Goal: Task Accomplishment & Management: Use online tool/utility

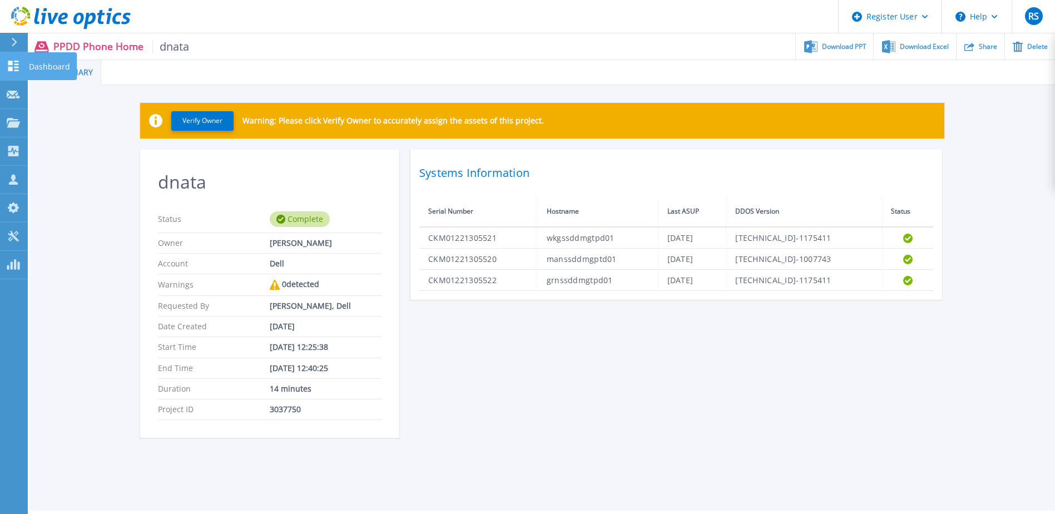
drag, startPoint x: 0, startPoint y: 0, endPoint x: 15, endPoint y: 63, distance: 65.2
click at [15, 63] on icon at bounding box center [13, 66] width 13 height 11
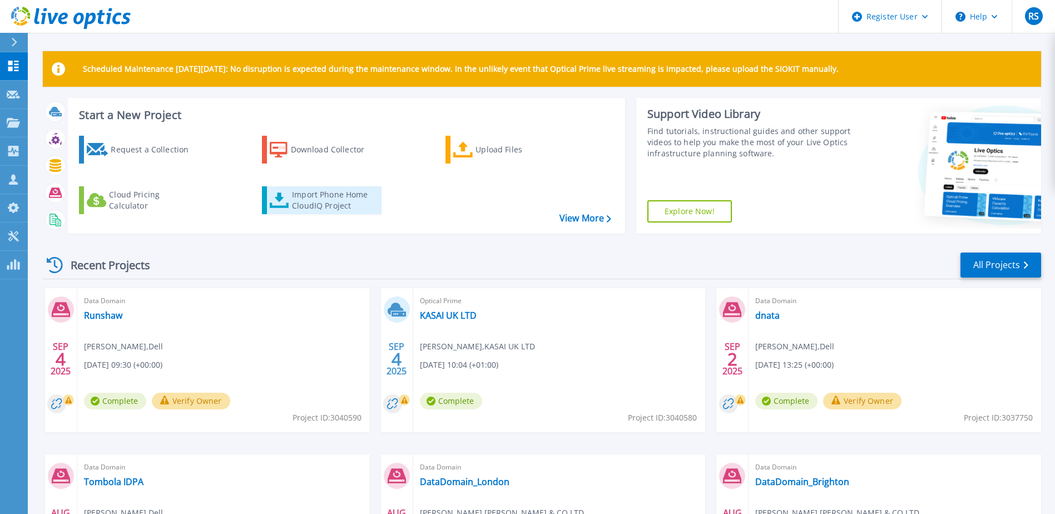
click at [315, 199] on div "Import Phone Home CloudIQ Project" at bounding box center [335, 200] width 87 height 22
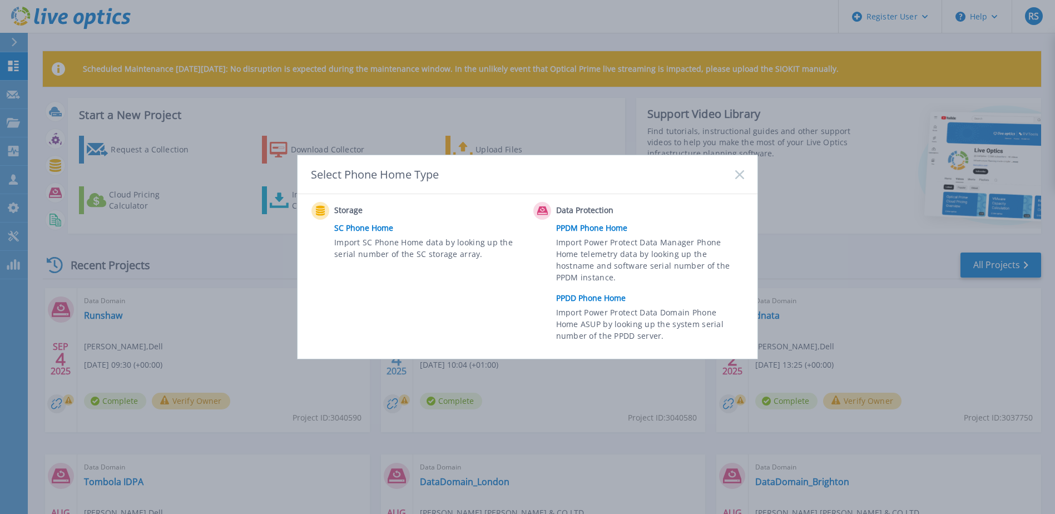
click at [585, 300] on link "PPDD Phone Home" at bounding box center [653, 298] width 194 height 17
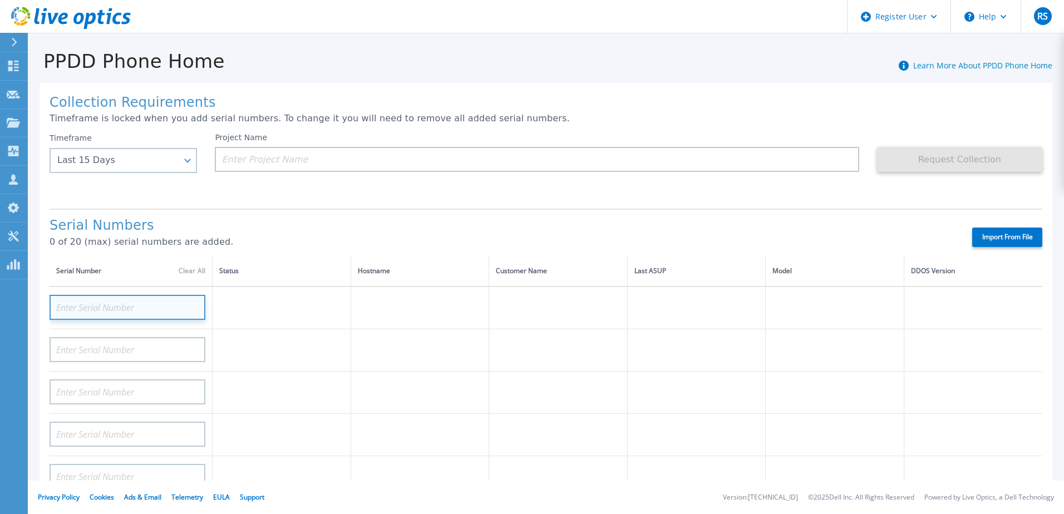
click at [106, 309] on input at bounding box center [128, 307] width 156 height 25
paste input "9J6RTX3"
type input "9J6RTX3"
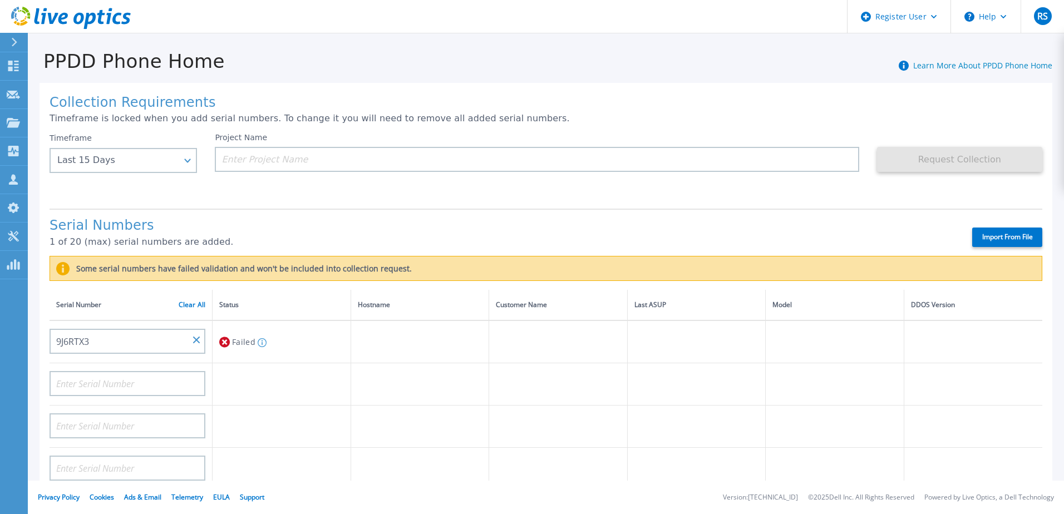
click at [417, 187] on div "Project Name" at bounding box center [546, 166] width 662 height 67
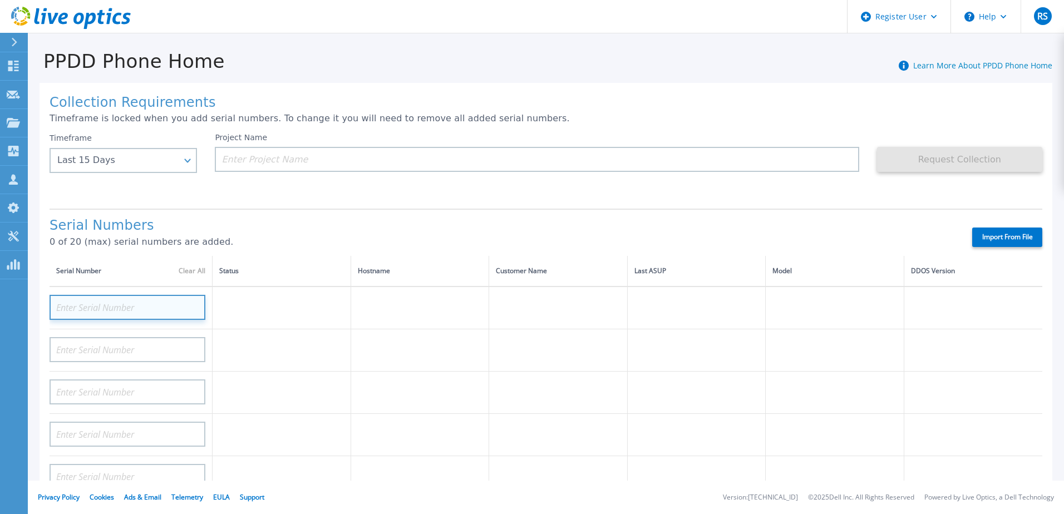
click at [133, 316] on input at bounding box center [128, 307] width 156 height 25
paste input "CRK00231800533"
type input "CRK00231800533"
click at [323, 239] on p "0 of 20 (max) serial numbers are added." at bounding box center [501, 242] width 903 height 10
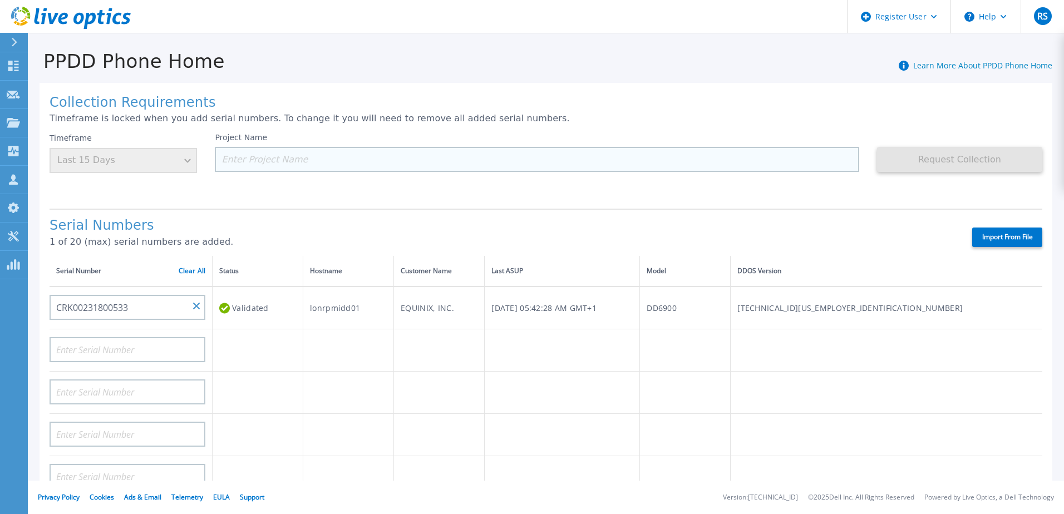
click at [503, 159] on input at bounding box center [537, 159] width 644 height 25
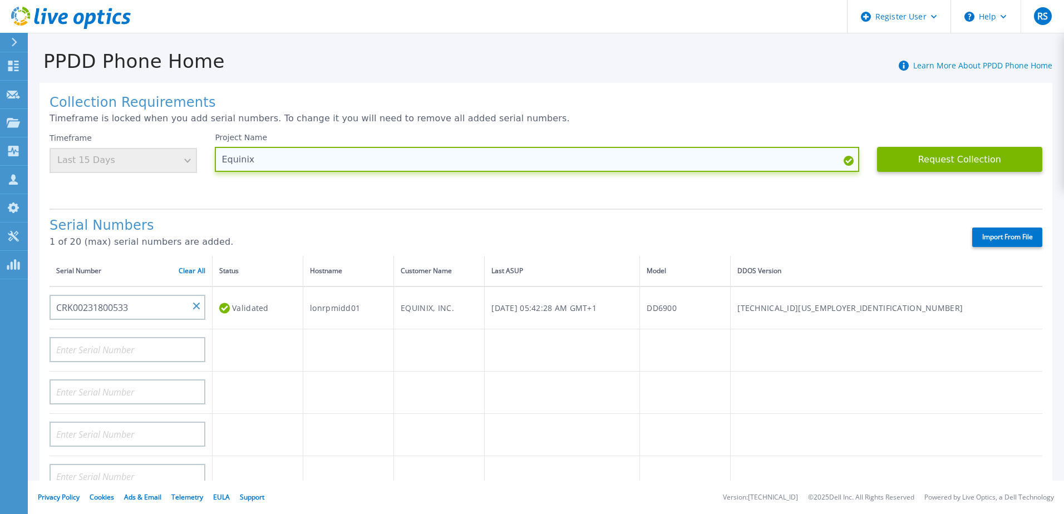
paste input
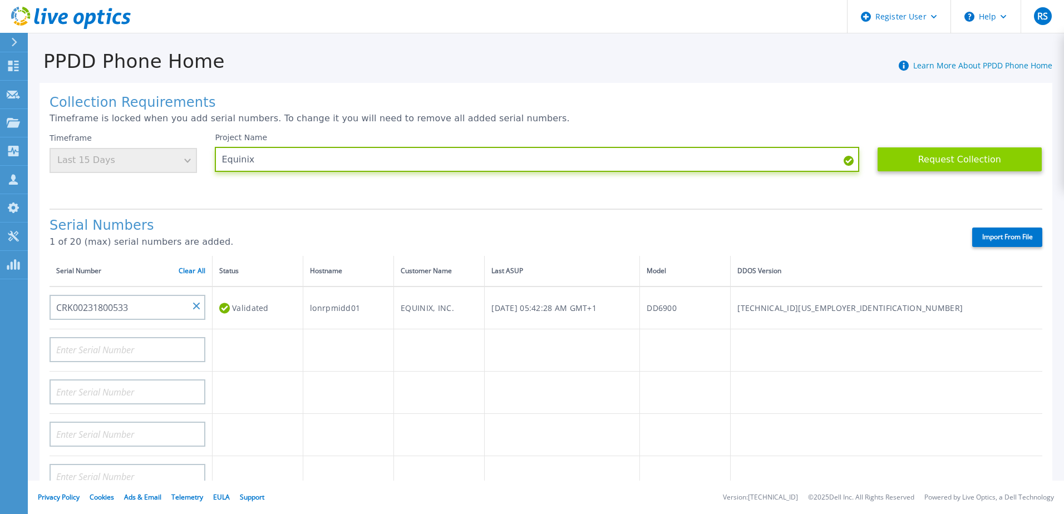
type input "Equinix"
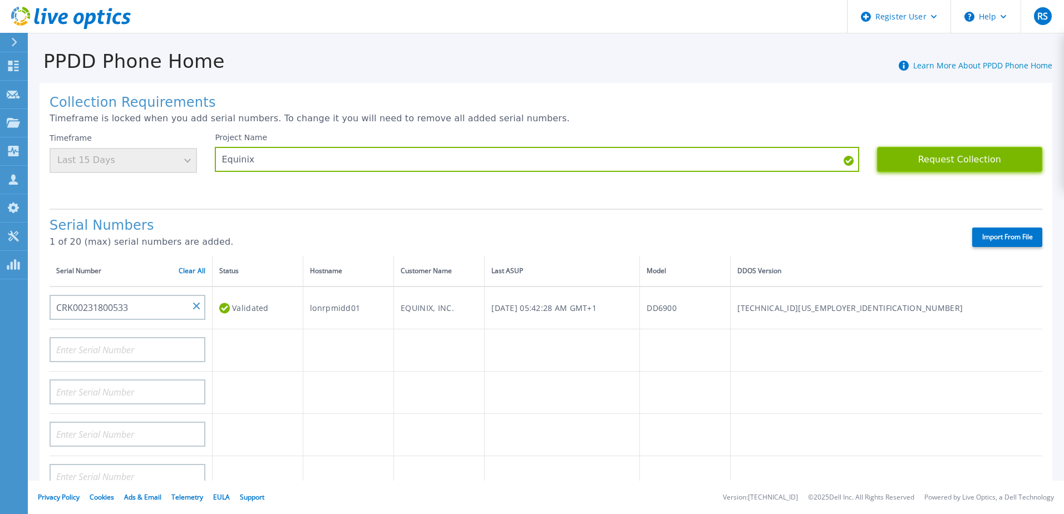
click at [1000, 161] on button "Request Collection" at bounding box center [959, 159] width 165 height 25
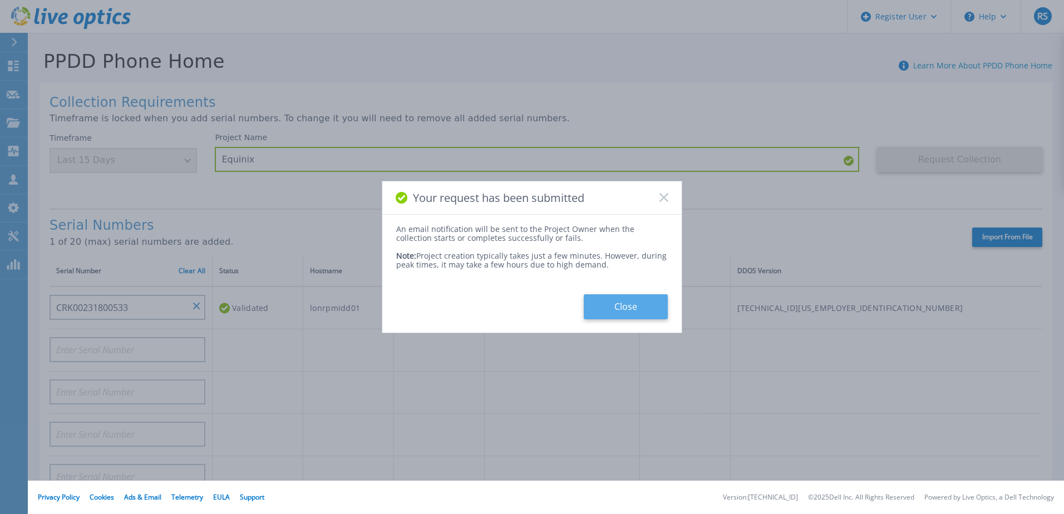
click at [621, 308] on button "Close" at bounding box center [626, 306] width 84 height 25
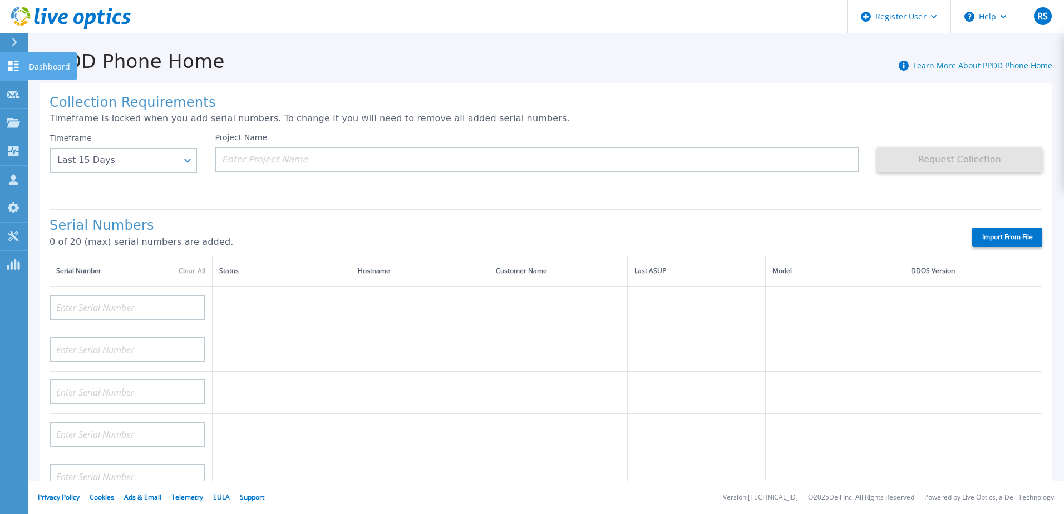
click at [11, 68] on icon at bounding box center [13, 66] width 11 height 11
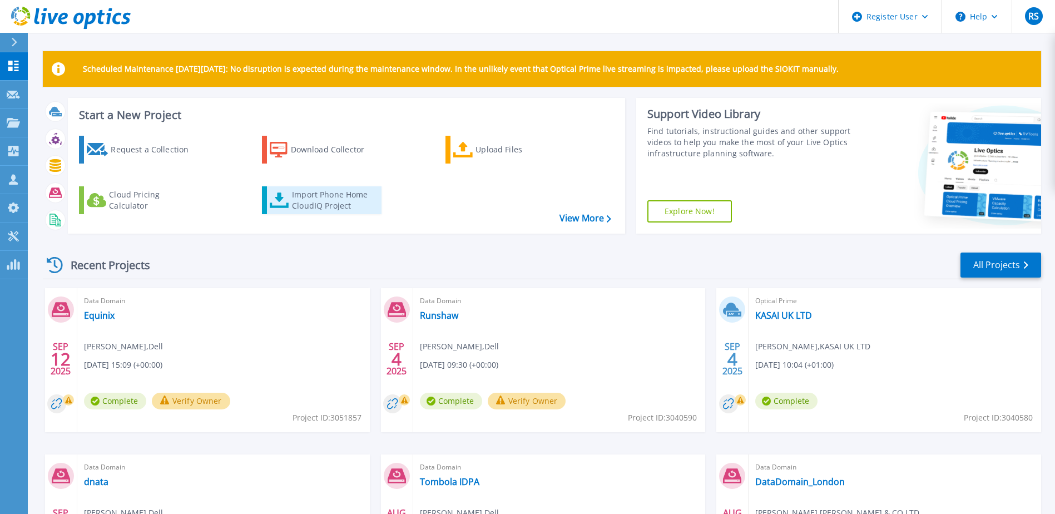
click at [325, 200] on div "Import Phone Home CloudIQ Project" at bounding box center [335, 200] width 87 height 22
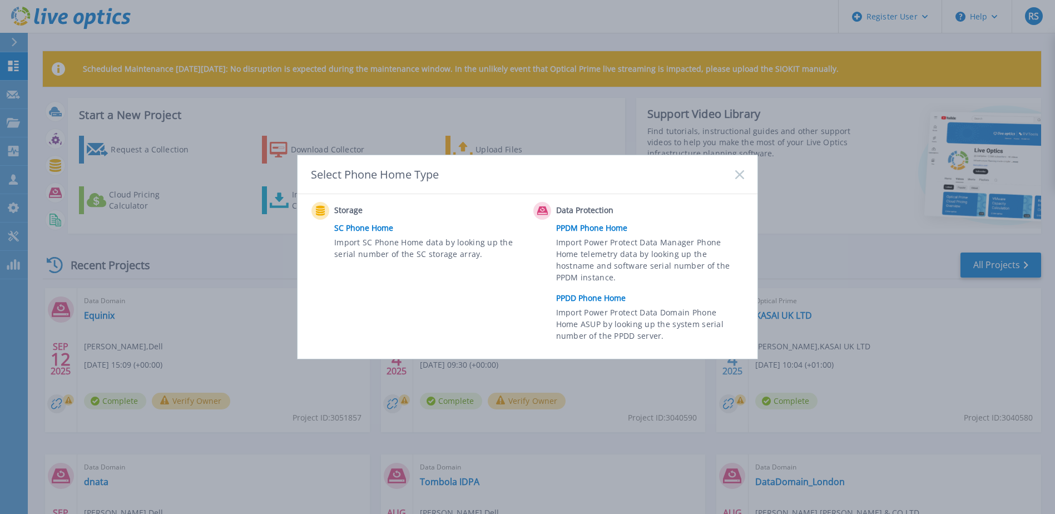
drag, startPoint x: 514, startPoint y: 165, endPoint x: 597, endPoint y: 164, distance: 83.5
click at [597, 164] on div "Select Phone Home Type" at bounding box center [528, 174] width 460 height 39
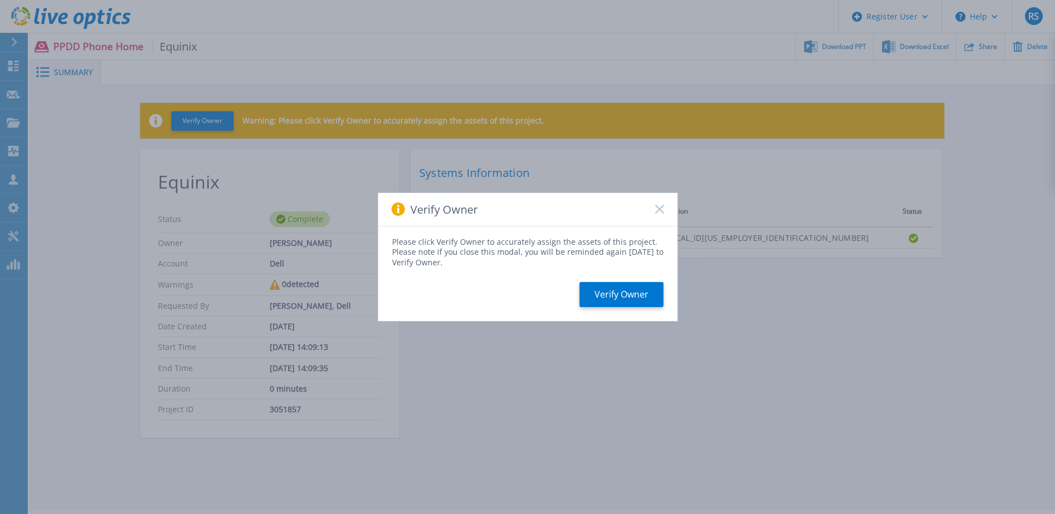
click at [664, 209] on icon at bounding box center [659, 209] width 9 height 9
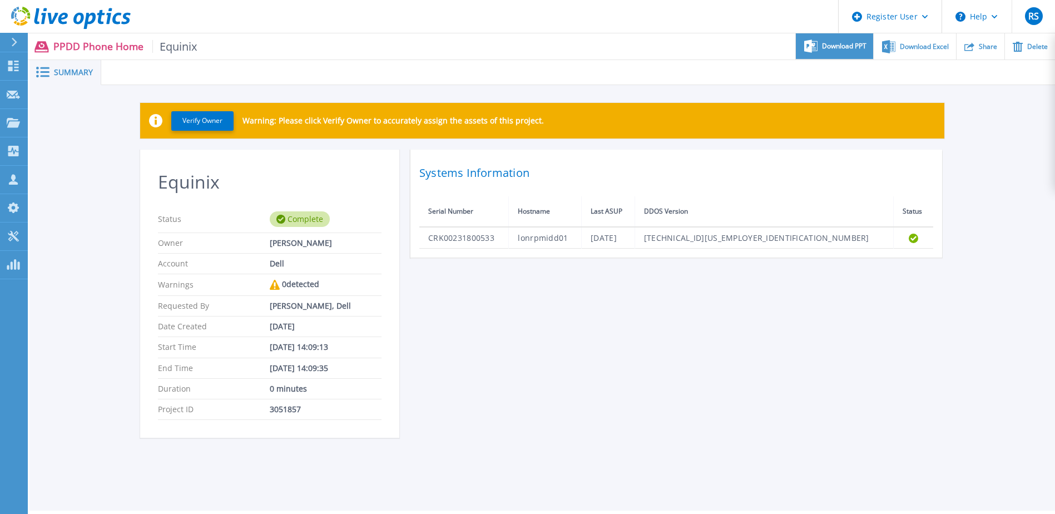
click at [844, 47] on span "Download PPT" at bounding box center [844, 46] width 45 height 7
click at [549, 267] on div "Equinix Status Complete Owner Richard Scallan Account Dell Warnings 0 detected …" at bounding box center [542, 301] width 804 height 302
click at [8, 63] on icon at bounding box center [13, 66] width 13 height 11
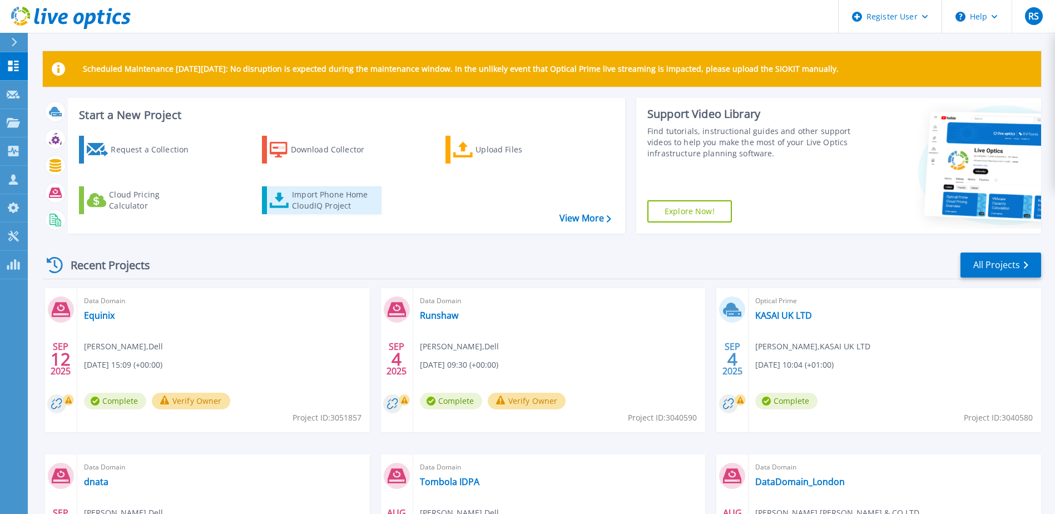
click at [319, 201] on div "Import Phone Home CloudIQ Project" at bounding box center [335, 200] width 87 height 22
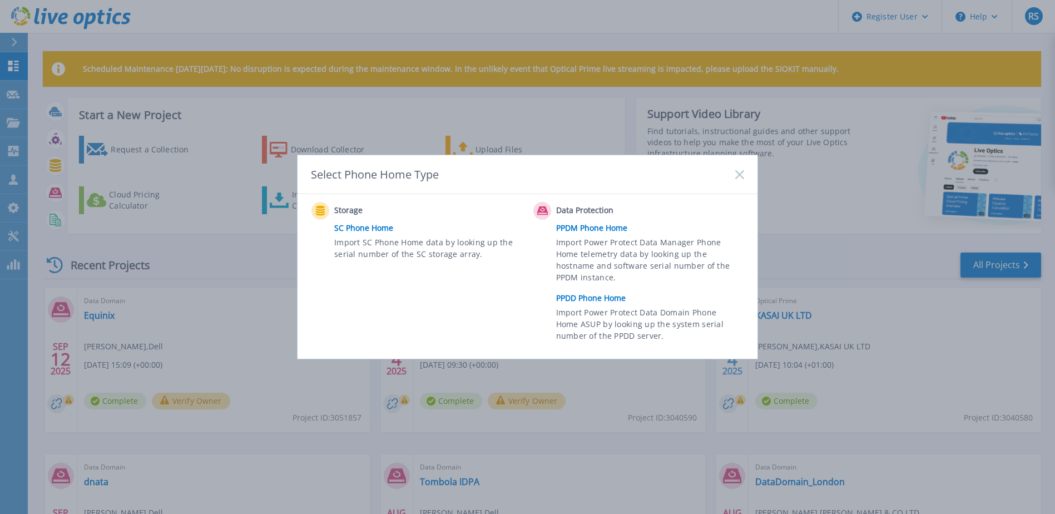
click at [595, 297] on link "PPDD Phone Home" at bounding box center [653, 298] width 194 height 17
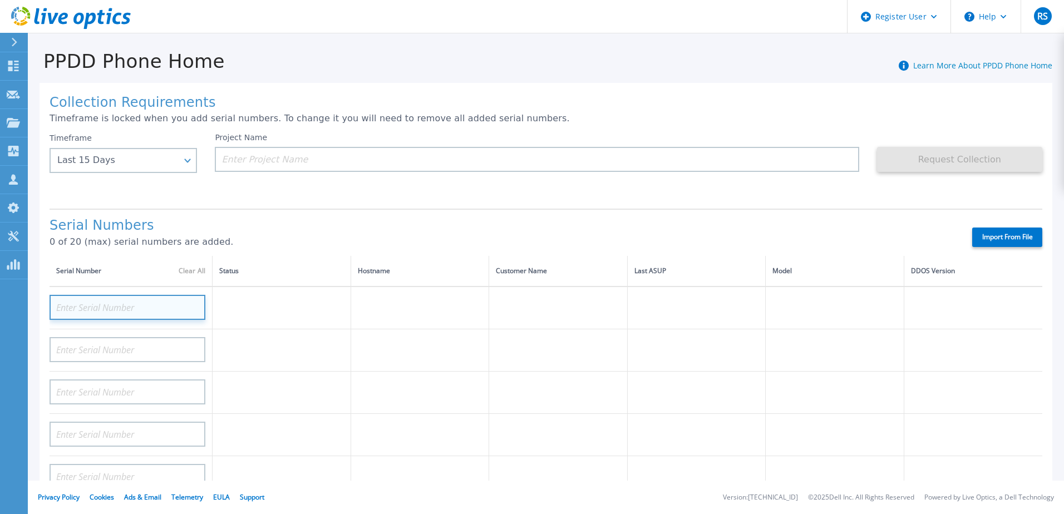
click at [100, 306] on input at bounding box center [128, 307] width 156 height 25
